Goal: Go to known website: Go to known website

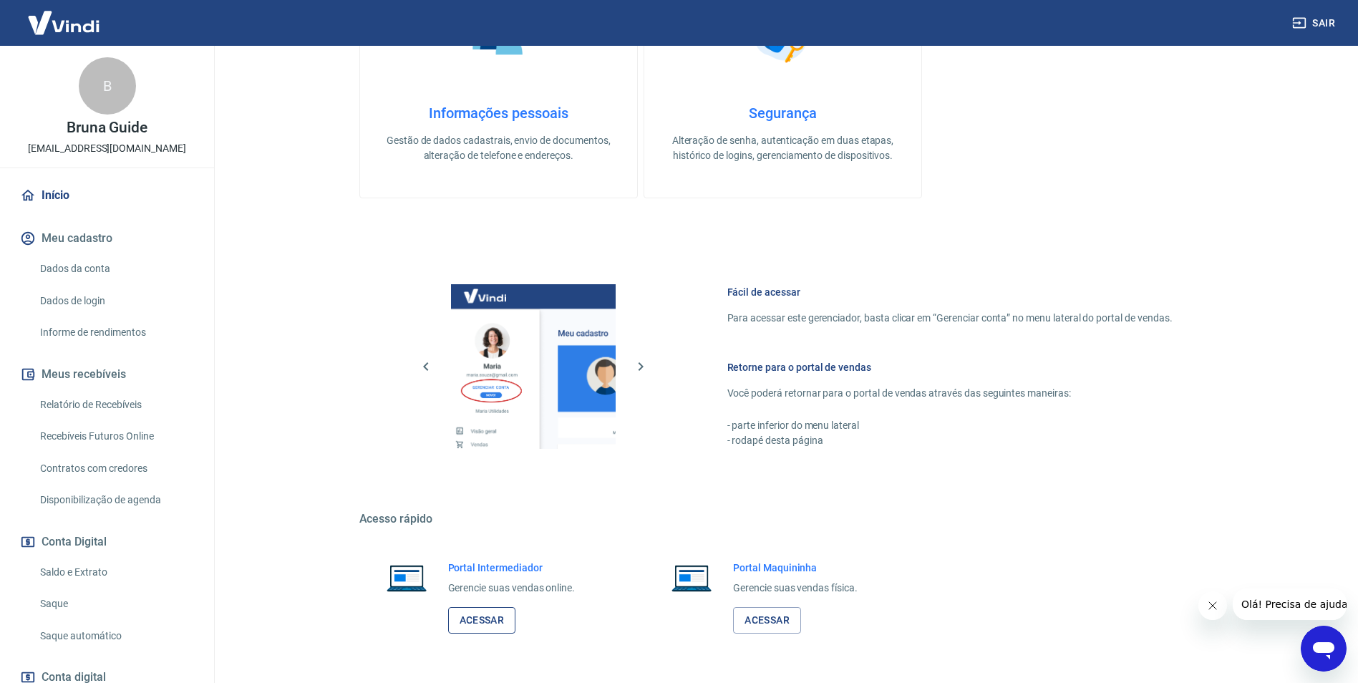
scroll to position [433, 0]
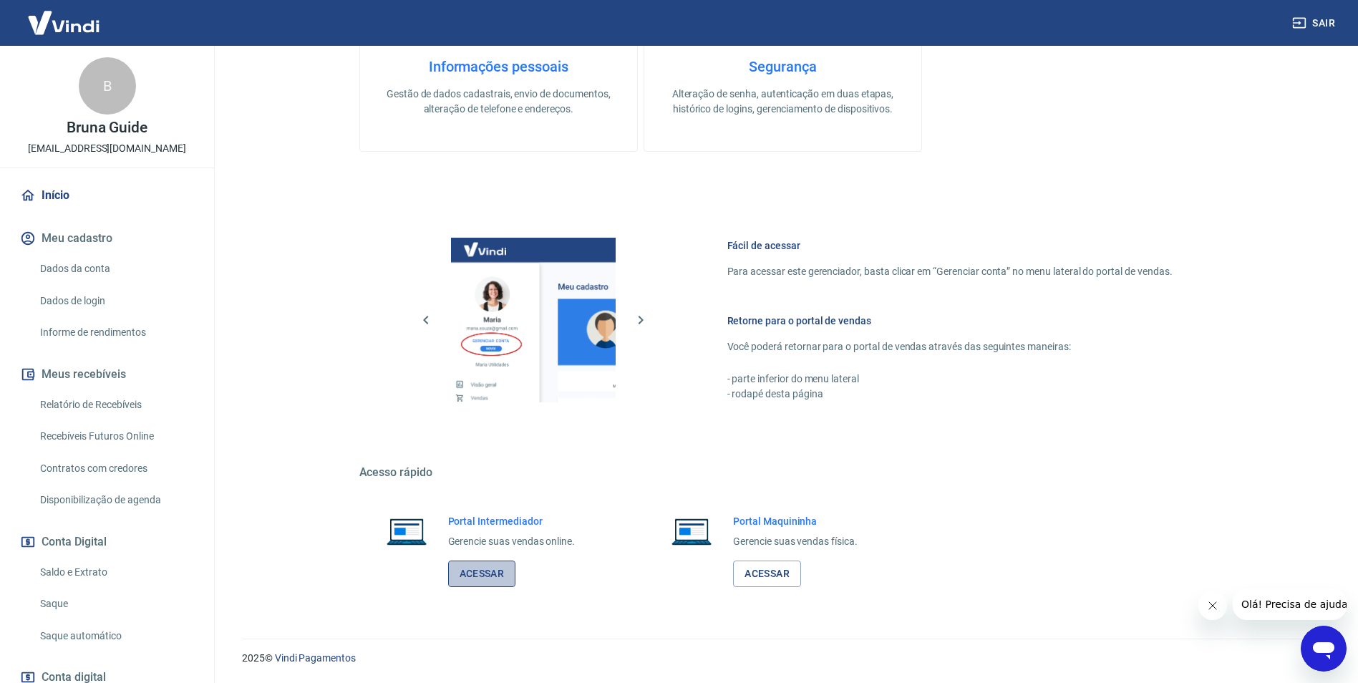
click at [488, 581] on link "Acessar" at bounding box center [482, 573] width 68 height 26
